Goal: Navigation & Orientation: Find specific page/section

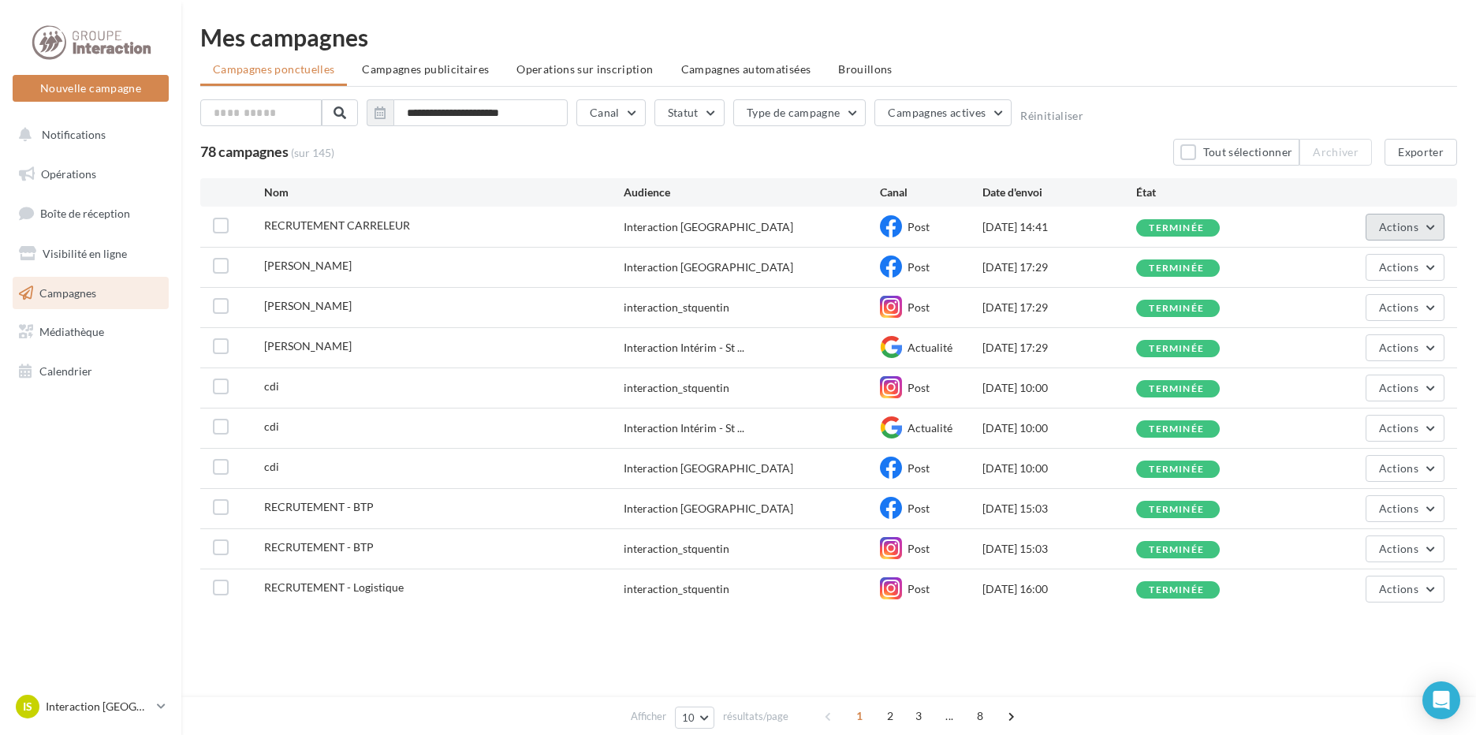
click at [1392, 227] on span "Actions" at bounding box center [1398, 226] width 39 height 13
click at [717, 232] on div "Interaction [GEOGRAPHIC_DATA]" at bounding box center [709, 227] width 170 height 16
click at [890, 229] on icon at bounding box center [891, 226] width 22 height 22
click at [219, 230] on label at bounding box center [221, 226] width 16 height 16
click at [327, 229] on span "RECRUTEMENT CARRELEUR" at bounding box center [337, 224] width 146 height 13
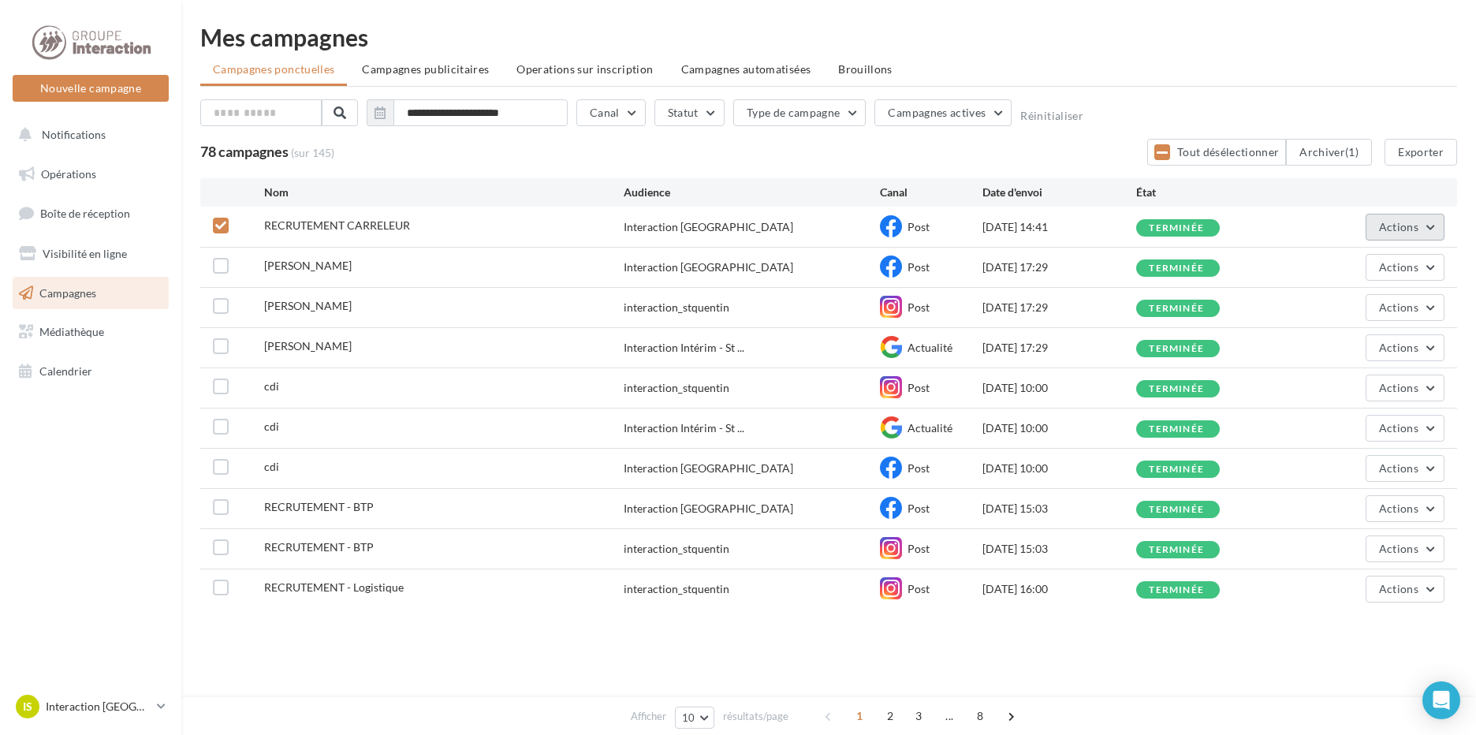
click at [1379, 225] on span "Actions" at bounding box center [1398, 226] width 39 height 13
click at [606, 152] on div "78 campagnes (sur 145) Tout désélectionner Archiver (1) Exporter" at bounding box center [828, 152] width 1257 height 27
click at [80, 257] on span "Visibilité en ligne" at bounding box center [85, 253] width 84 height 13
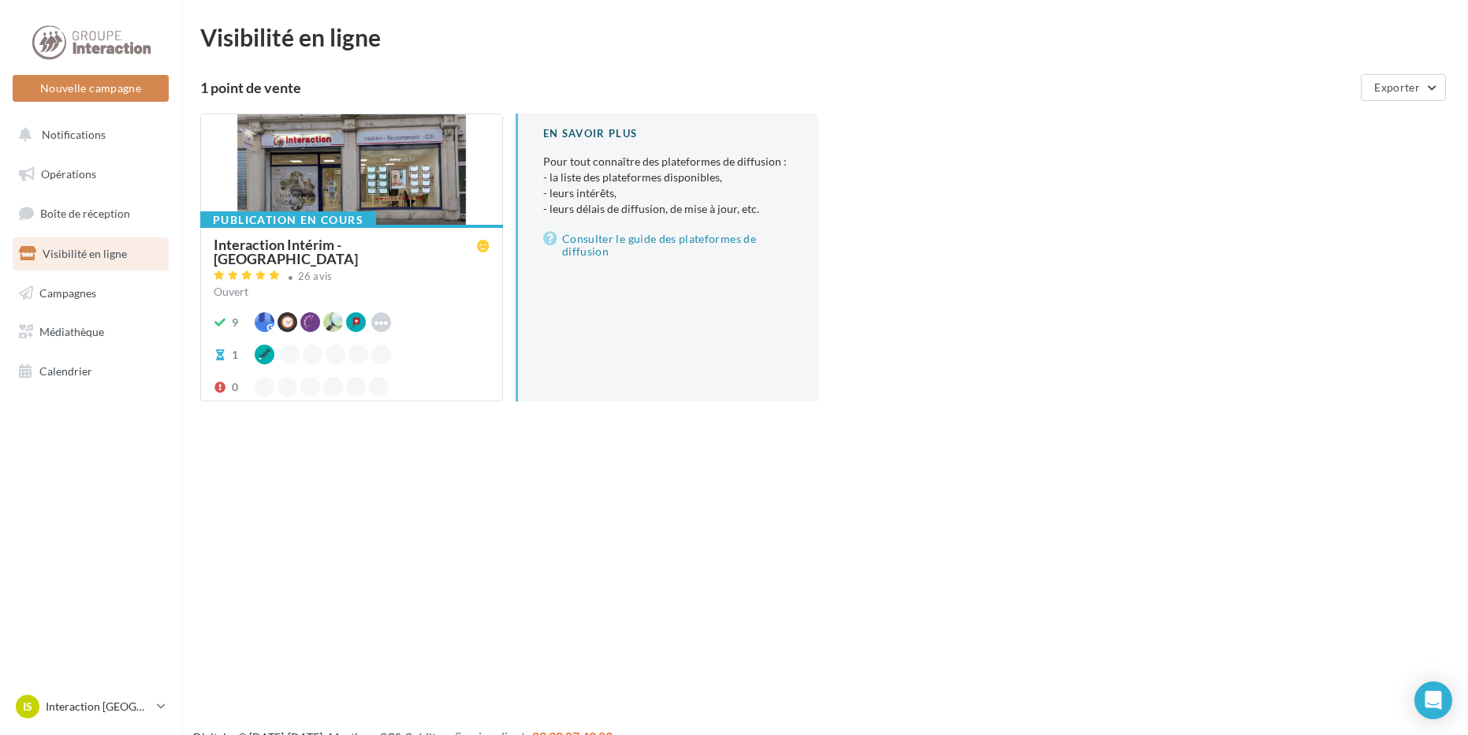
click at [371, 140] on div at bounding box center [351, 170] width 301 height 112
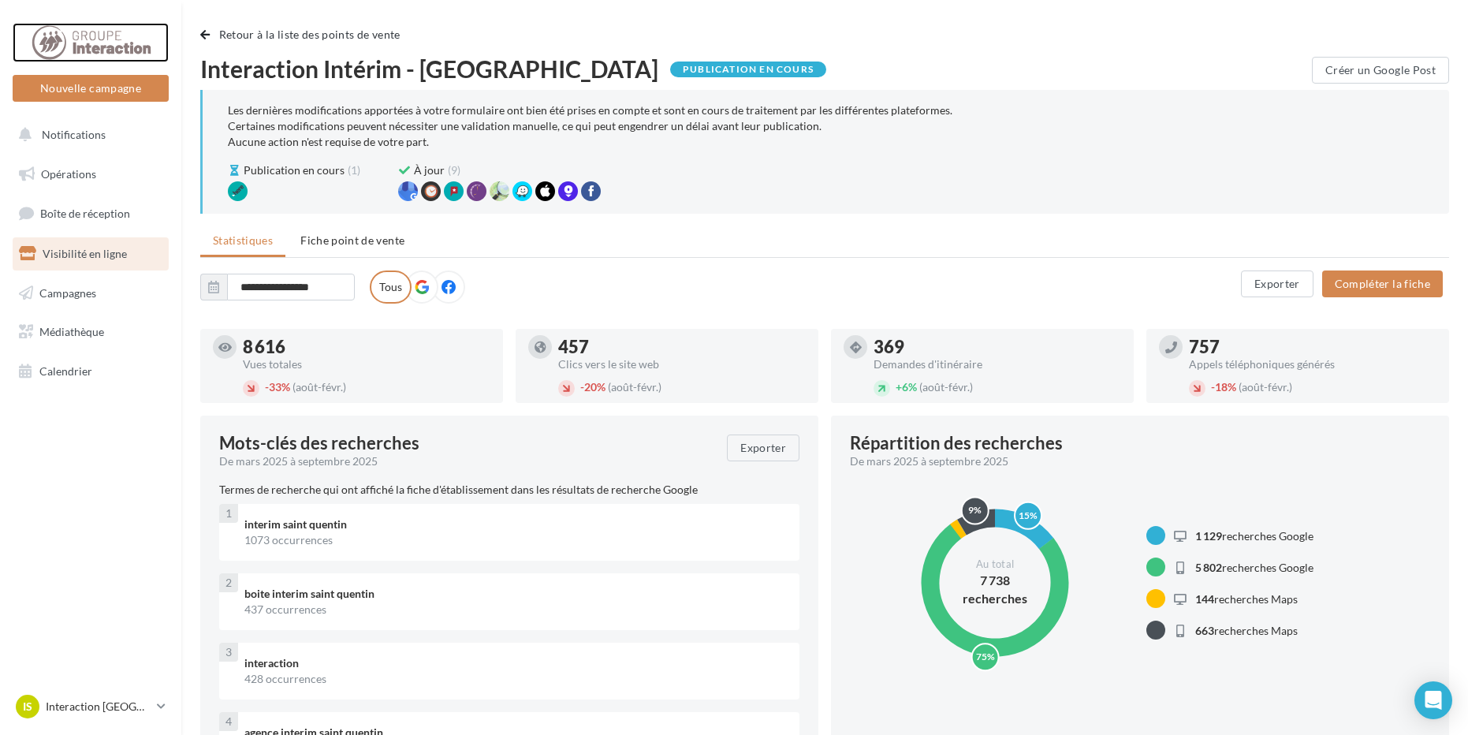
click at [99, 35] on div at bounding box center [91, 42] width 126 height 39
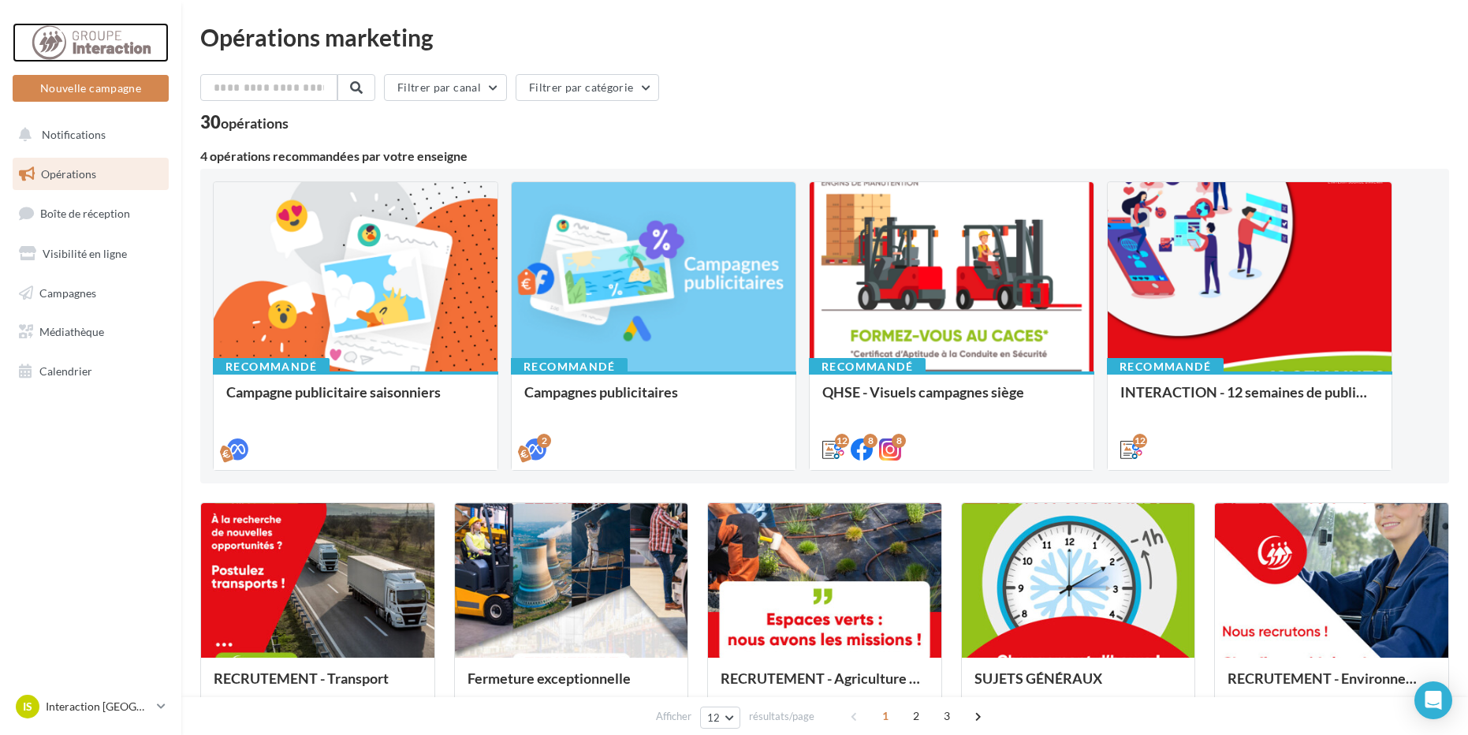
click at [51, 40] on div at bounding box center [91, 42] width 126 height 39
click at [974, 88] on div "Filtrer par canal Filtrer par catégorie" at bounding box center [824, 90] width 1249 height 33
drag, startPoint x: 75, startPoint y: 125, endPoint x: 84, endPoint y: 126, distance: 8.8
click at [75, 125] on button "Notifications" at bounding box center [87, 134] width 156 height 33
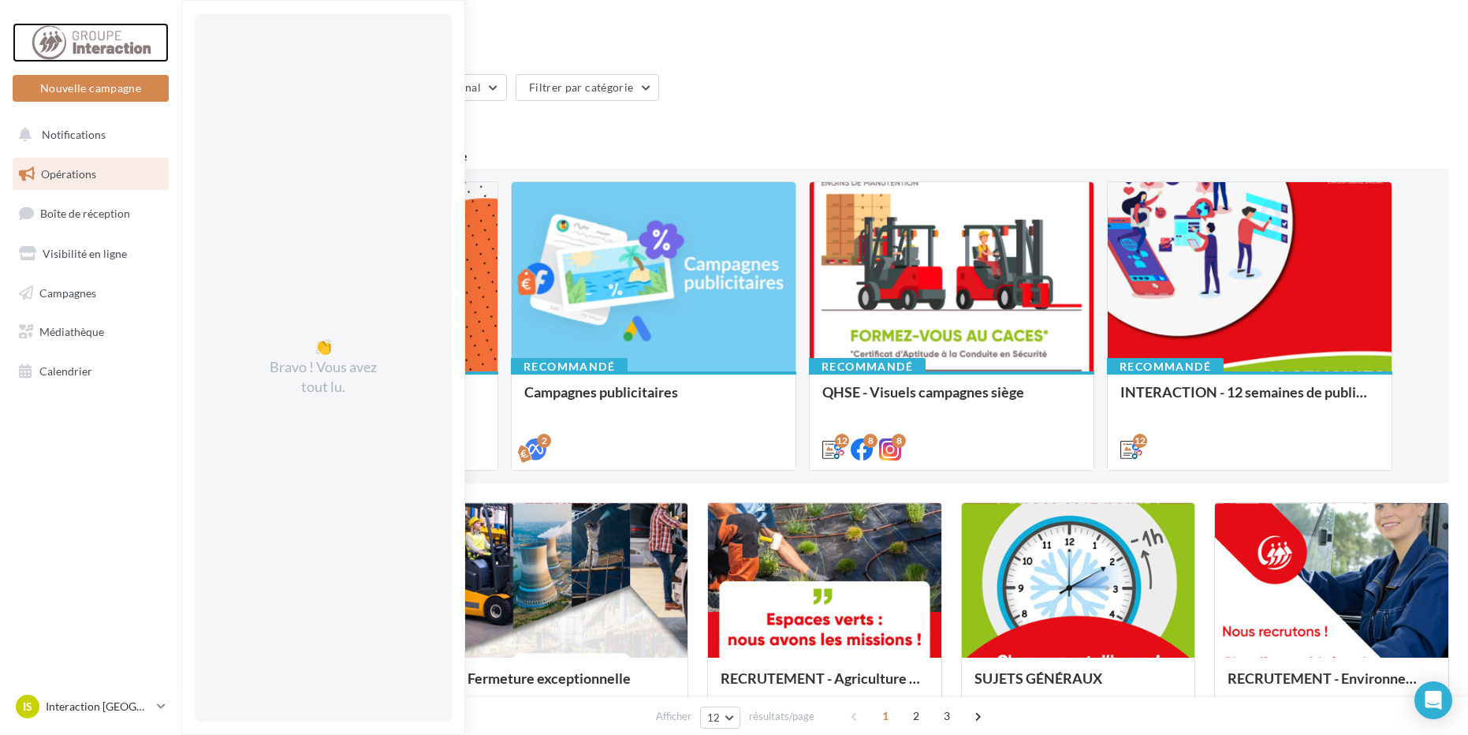
click at [61, 60] on div at bounding box center [91, 42] width 126 height 39
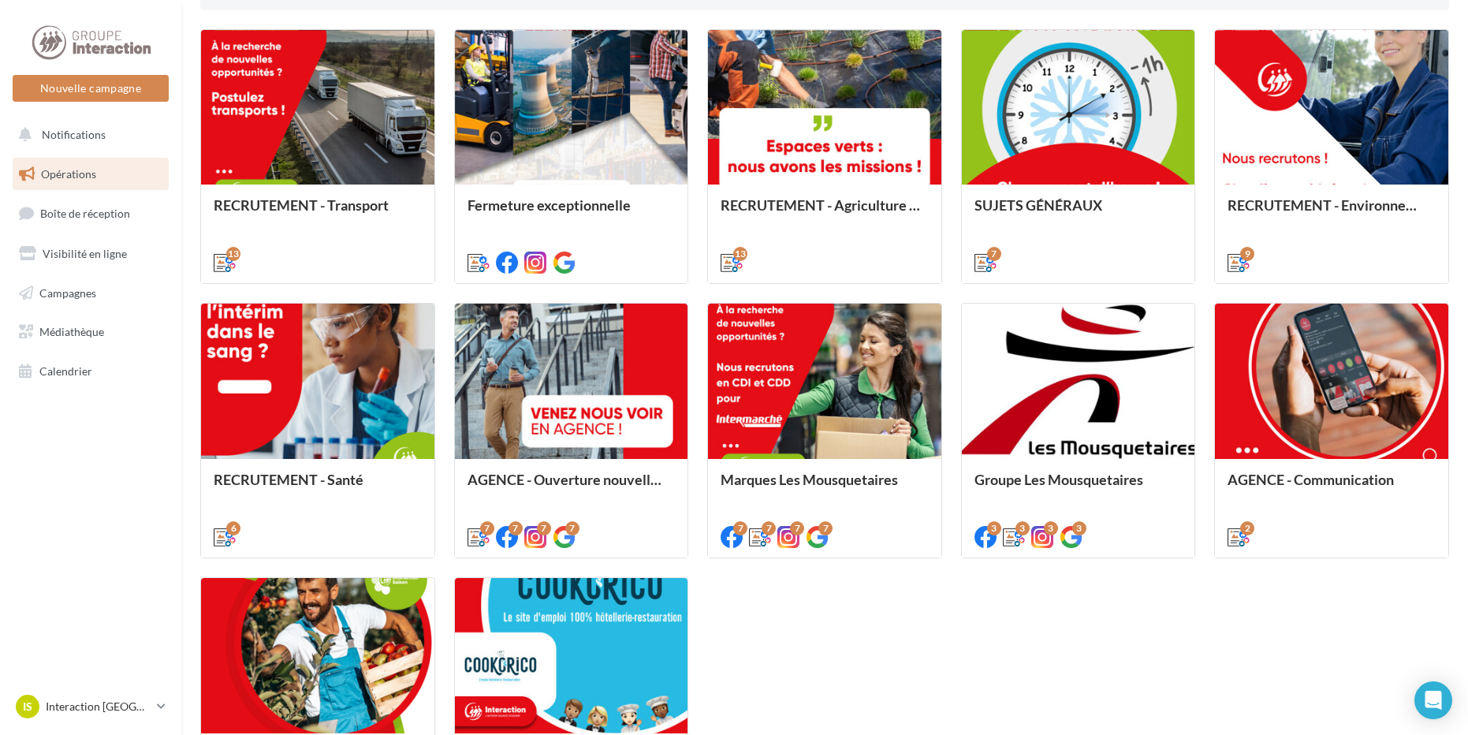
scroll to position [702, 0]
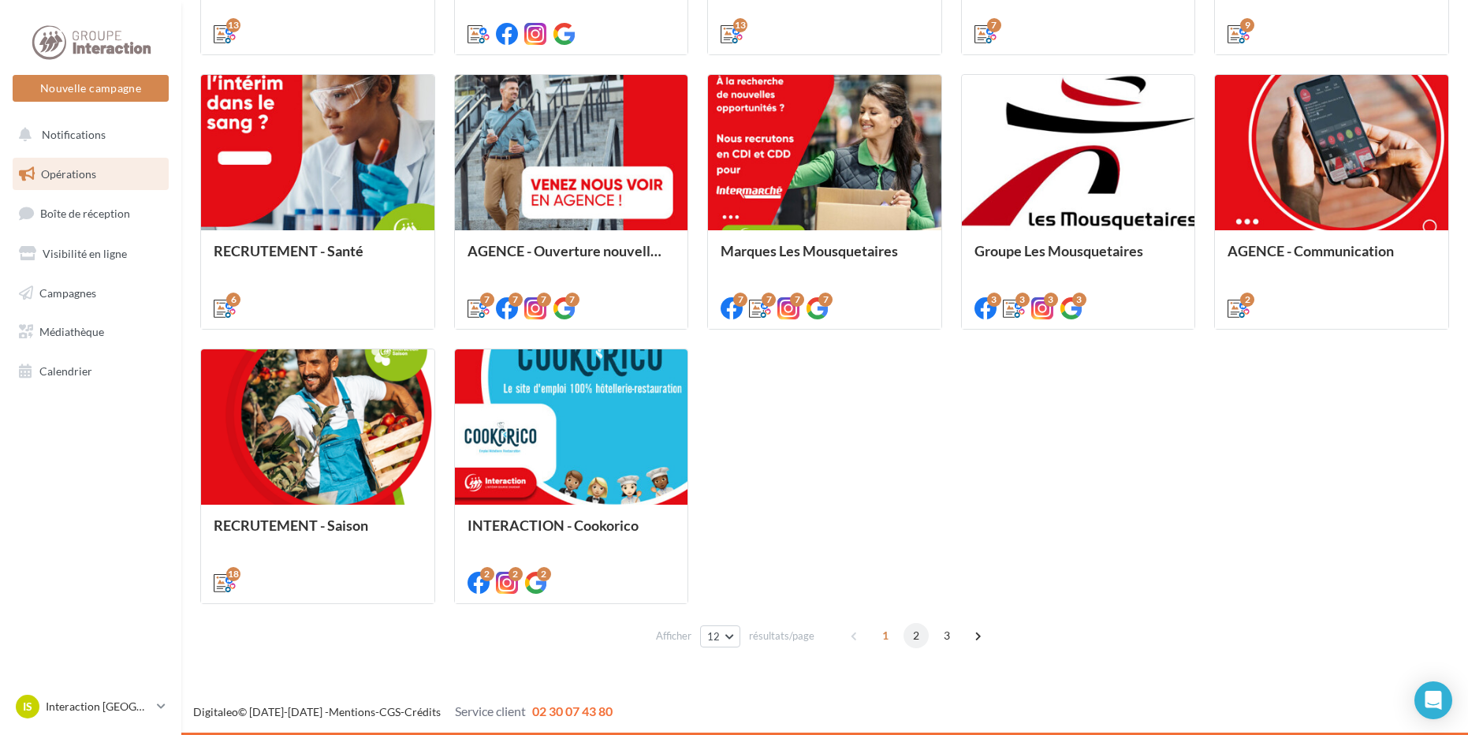
click at [913, 634] on span "2" at bounding box center [916, 635] width 25 height 25
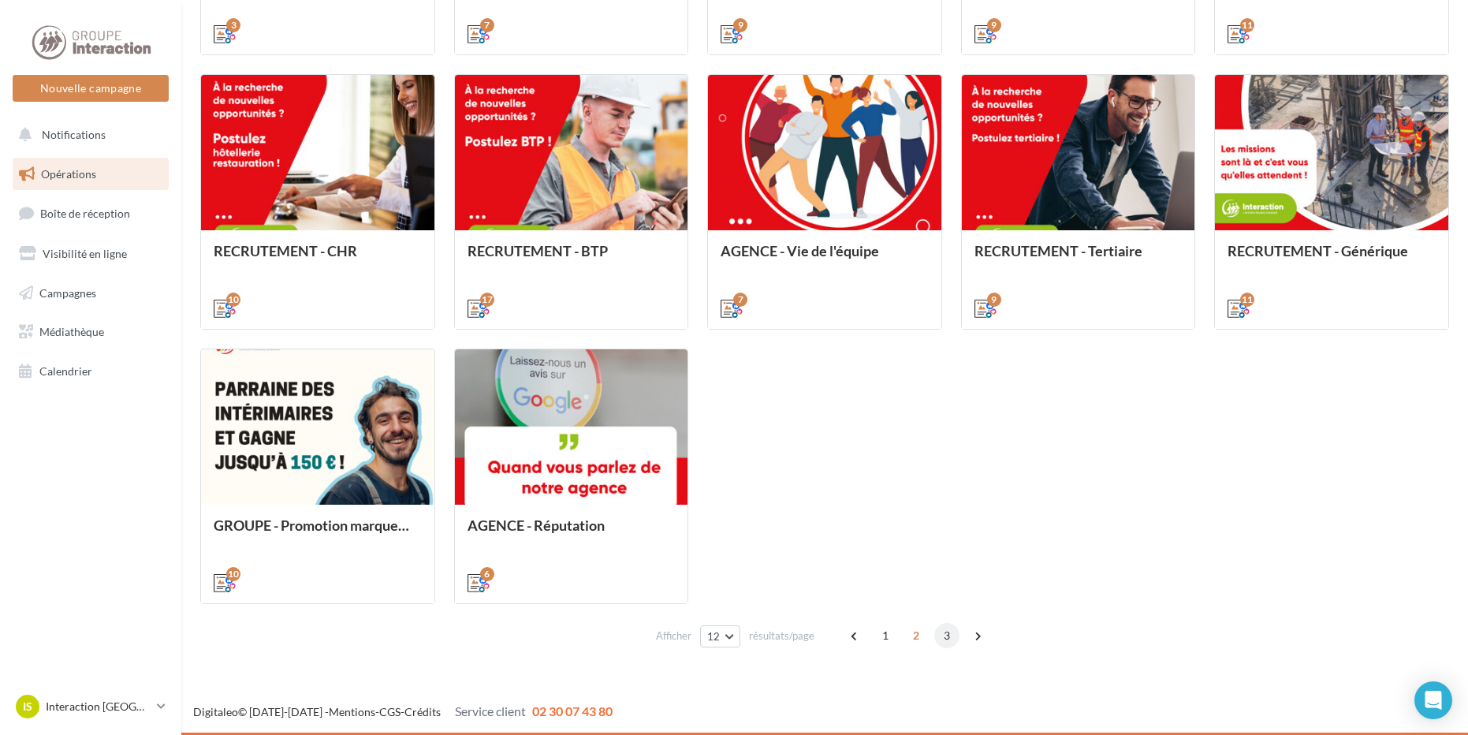
click at [957, 636] on span "3" at bounding box center [946, 635] width 25 height 25
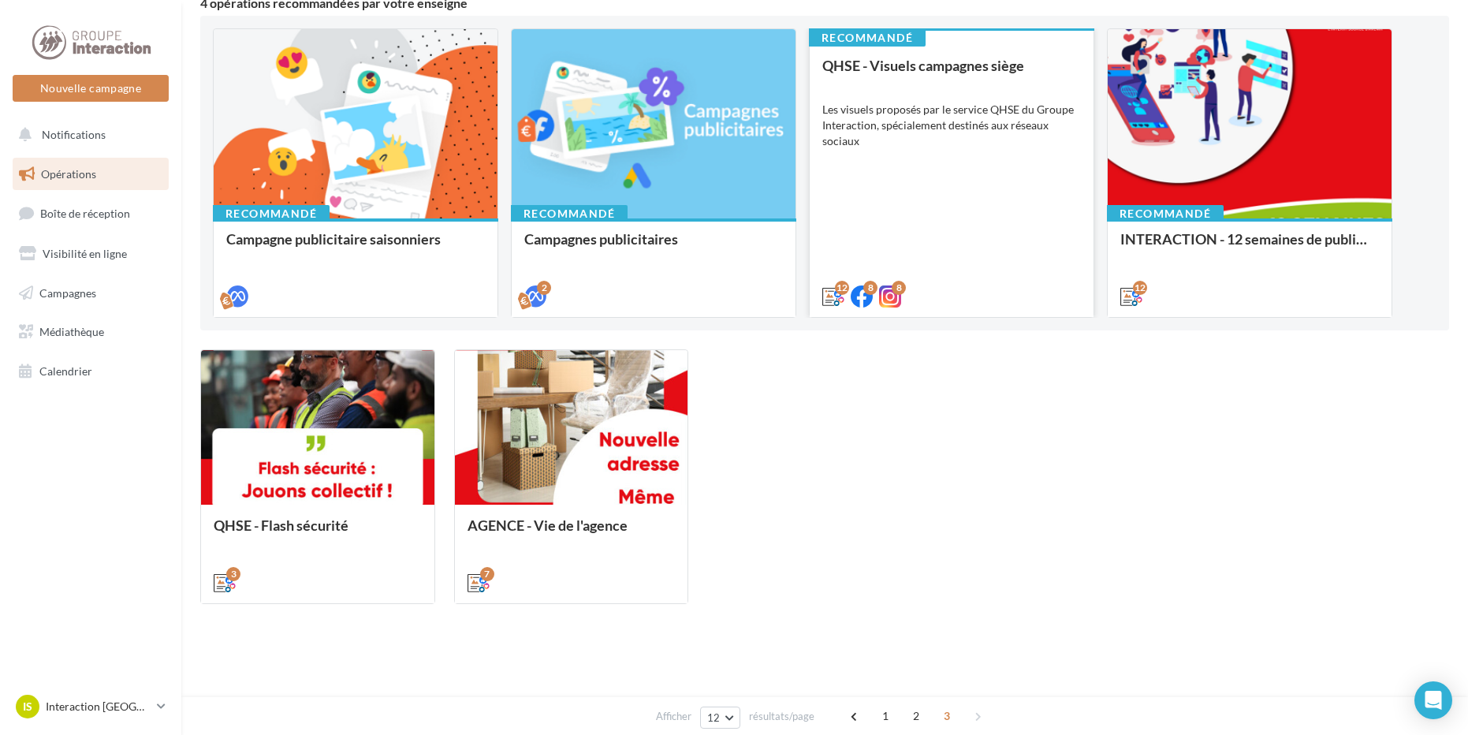
scroll to position [0, 0]
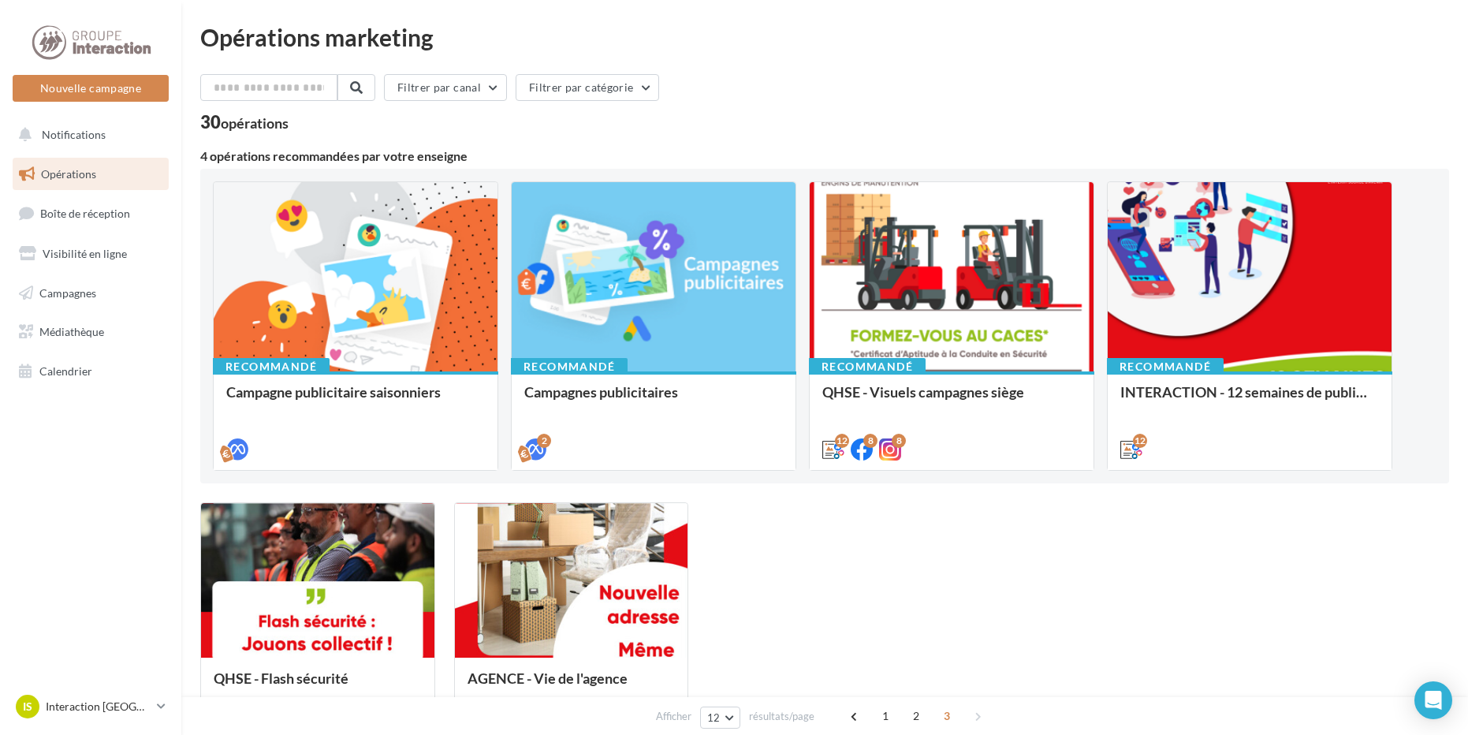
drag, startPoint x: 855, startPoint y: 60, endPoint x: 388, endPoint y: 21, distance: 469.2
click at [852, 62] on div "Opérations marketing Filtrer par canal Filtrer par catégorie 30 opérations 4 op…" at bounding box center [824, 416] width 1249 height 782
